Goal: Transaction & Acquisition: Book appointment/travel/reservation

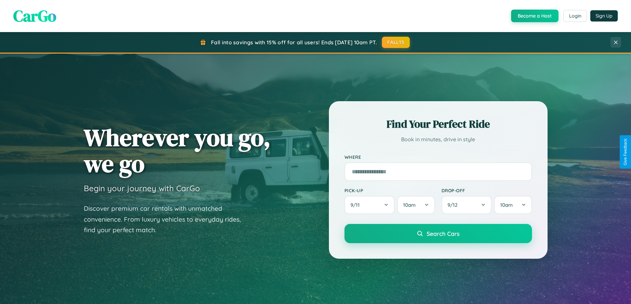
scroll to position [1064, 0]
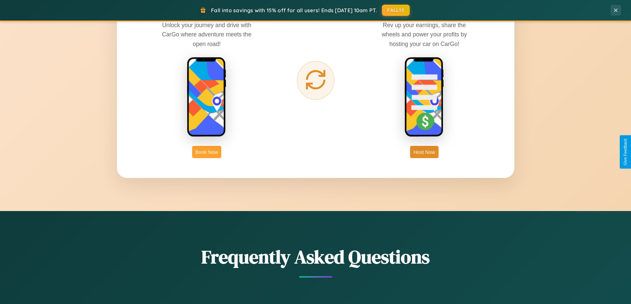
click at [207, 152] on button "Book Now" at bounding box center [206, 152] width 29 height 12
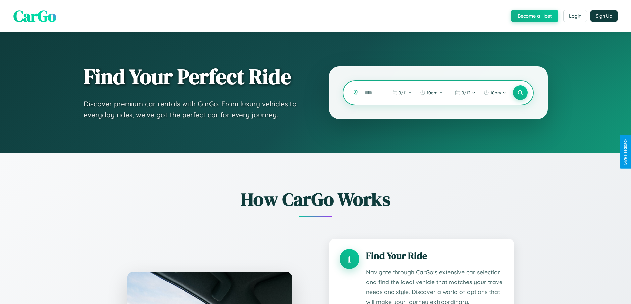
click at [370, 93] on input "text" at bounding box center [370, 93] width 18 height 12
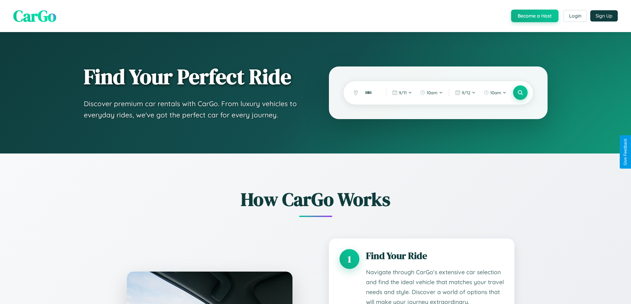
scroll to position [1006, 0]
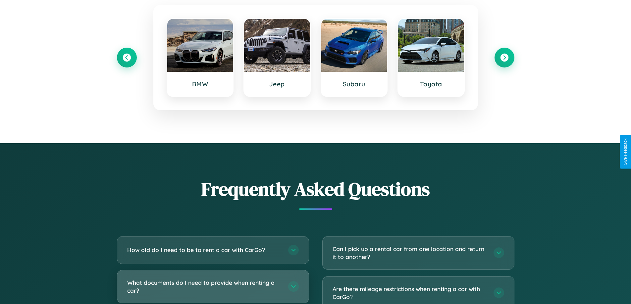
click at [213, 287] on h3 "What documents do I need to provide when renting a car?" at bounding box center [204, 287] width 154 height 16
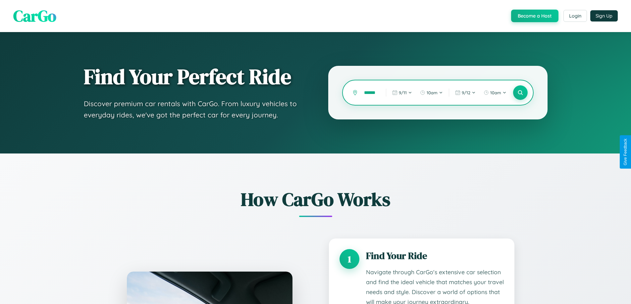
type input "*******"
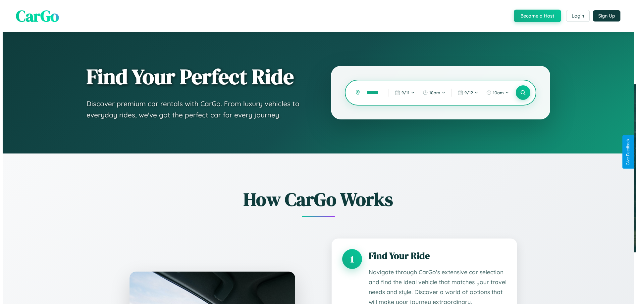
scroll to position [0, 4]
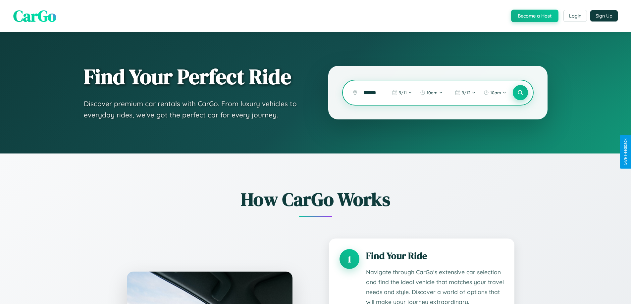
click at [520, 93] on icon at bounding box center [520, 93] width 6 height 6
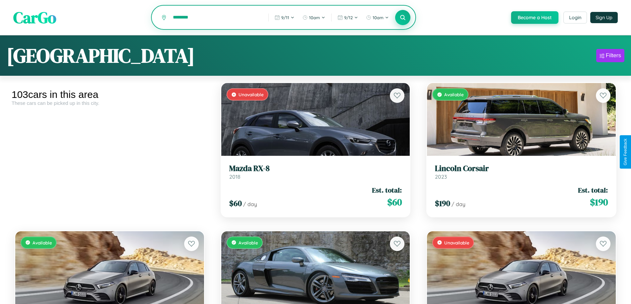
type input "********"
click at [402, 18] on icon at bounding box center [403, 17] width 6 height 6
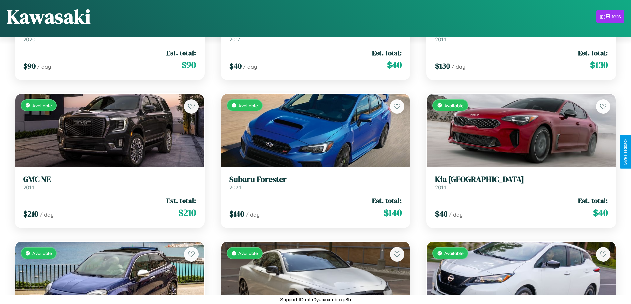
scroll to position [2910, 0]
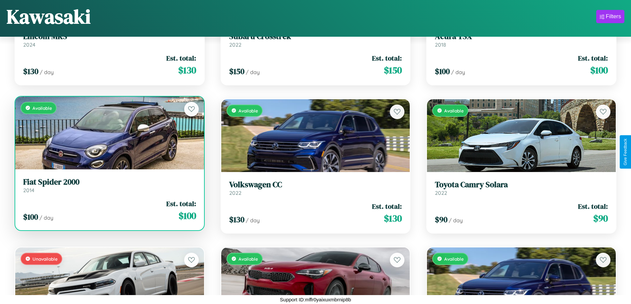
click at [109, 187] on link "Fiat Spider 2000 2014" at bounding box center [109, 185] width 173 height 16
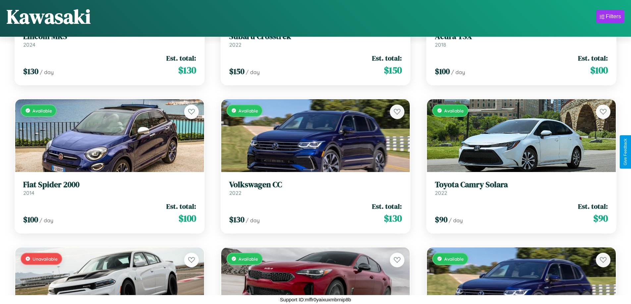
scroll to position [735, 0]
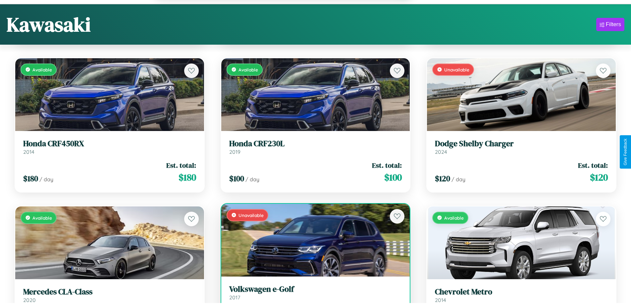
click at [313, 294] on h3 "Volkswagen e-Golf" at bounding box center [315, 290] width 173 height 10
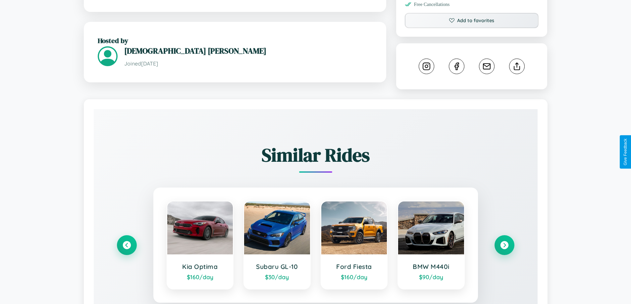
scroll to position [361, 0]
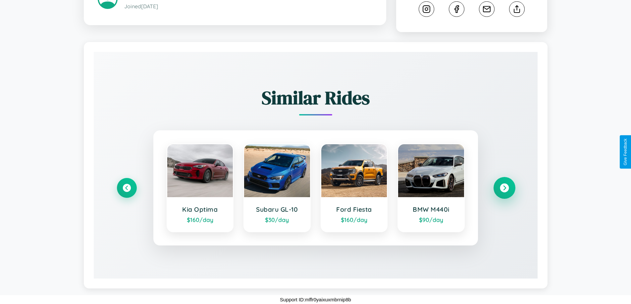
click at [504, 188] on icon at bounding box center [504, 188] width 9 height 9
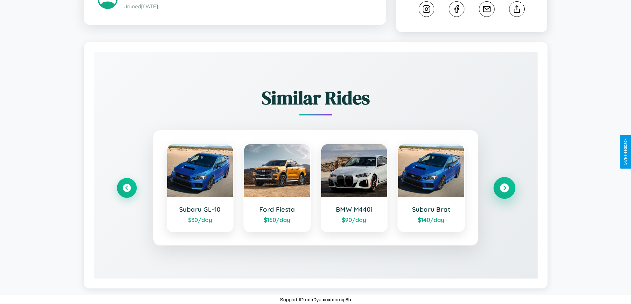
click at [504, 188] on icon at bounding box center [504, 188] width 9 height 9
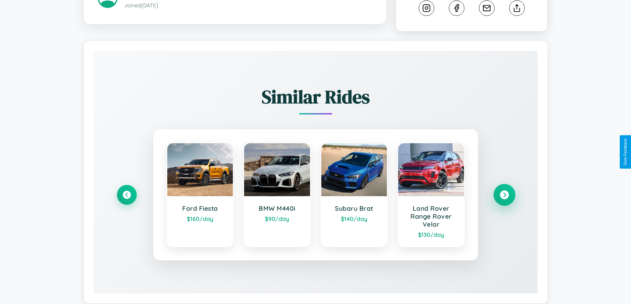
click at [504, 196] on icon at bounding box center [504, 195] width 9 height 9
